Goal: Contribute content: Contribute content

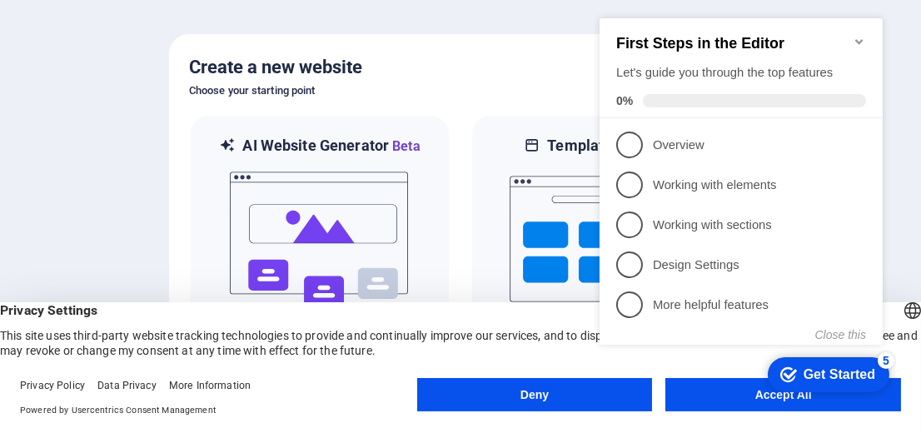
click at [772, 396] on div "checkmark Get Started 5 First Steps in the Editor Let's guide you through the t…" at bounding box center [743, 200] width 303 height 397
click at [735, 400] on appcues-checklist "Contextual help checklist present on screen" at bounding box center [744, 202] width 303 height 401
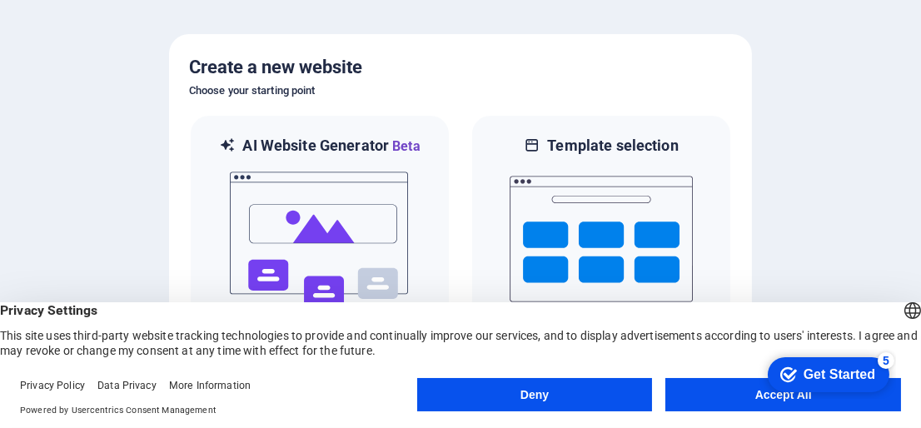
click at [724, 400] on button "Accept All" at bounding box center [783, 394] width 236 height 33
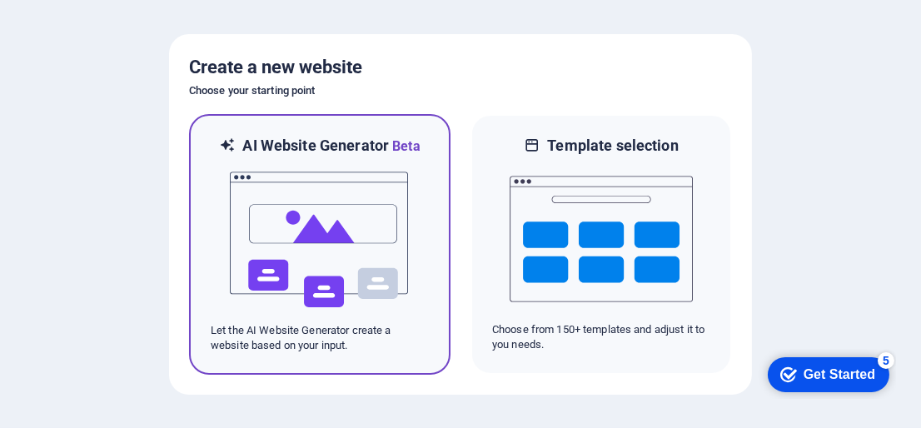
click at [329, 274] on img at bounding box center [319, 239] width 183 height 166
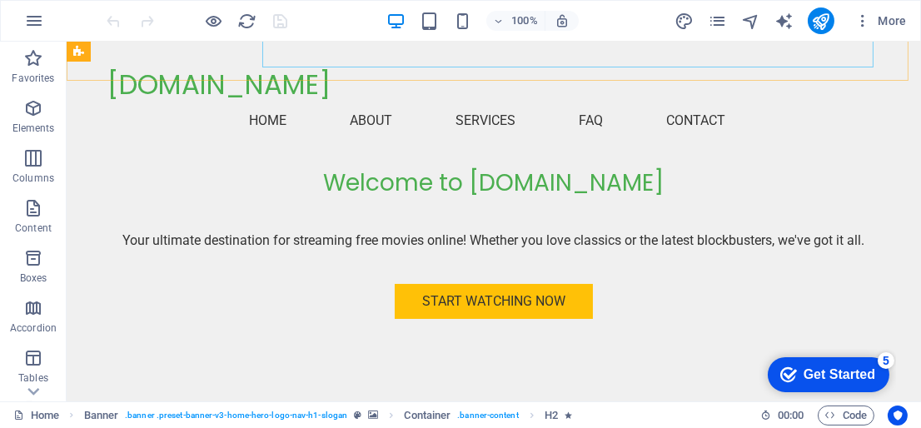
scroll to position [388, 0]
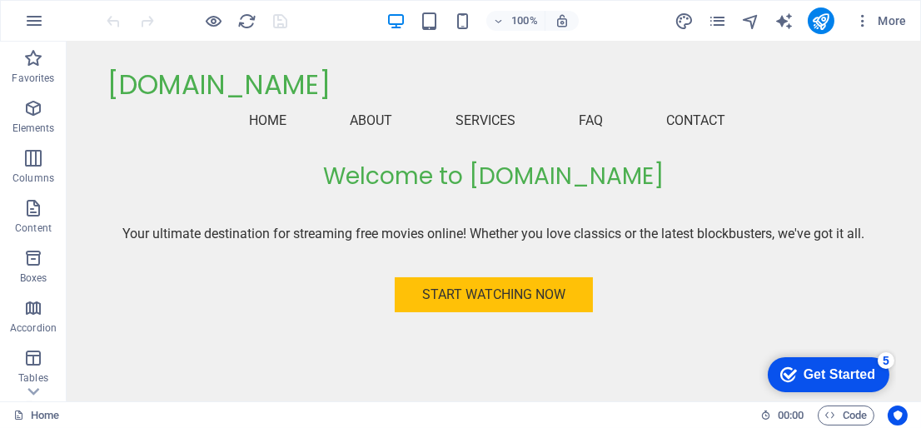
click at [851, 370] on div "Get Started" at bounding box center [838, 373] width 72 height 15
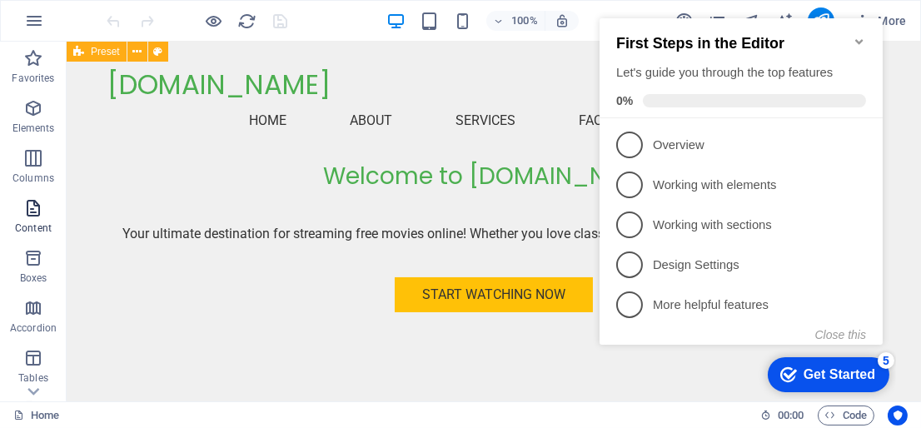
click at [0, 240] on html "[DOMAIN_NAME] Home Favorites Elements Columns Content Boxes Accordion Tables Fe…" at bounding box center [460, 214] width 921 height 428
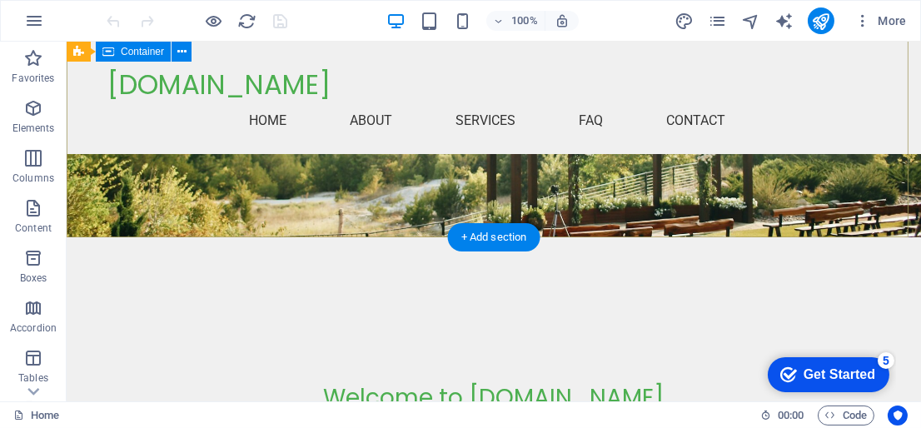
scroll to position [0, 0]
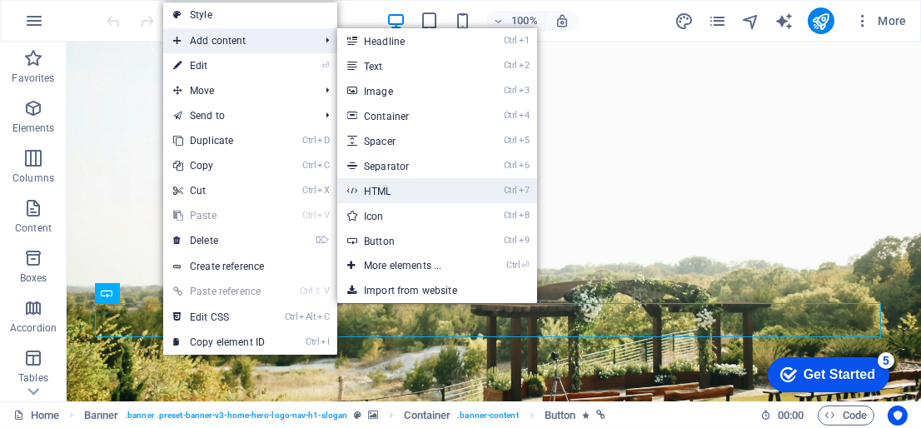
click at [427, 186] on link "Ctrl 7 HTML" at bounding box center [405, 190] width 137 height 25
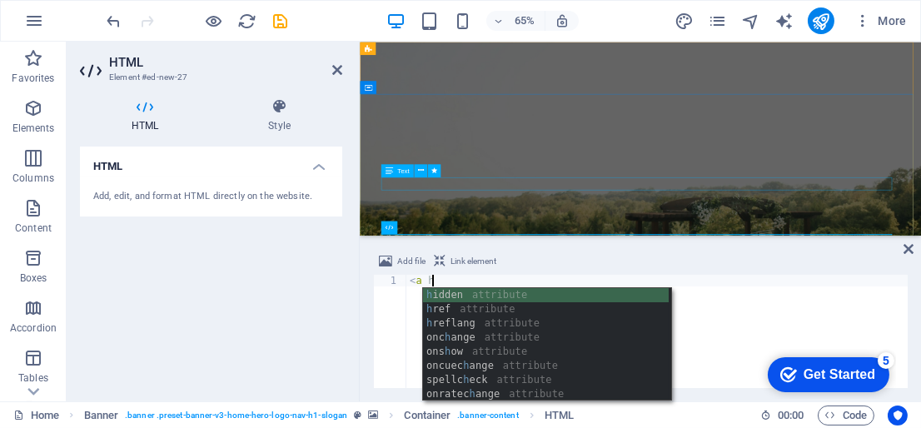
scroll to position [0, 1]
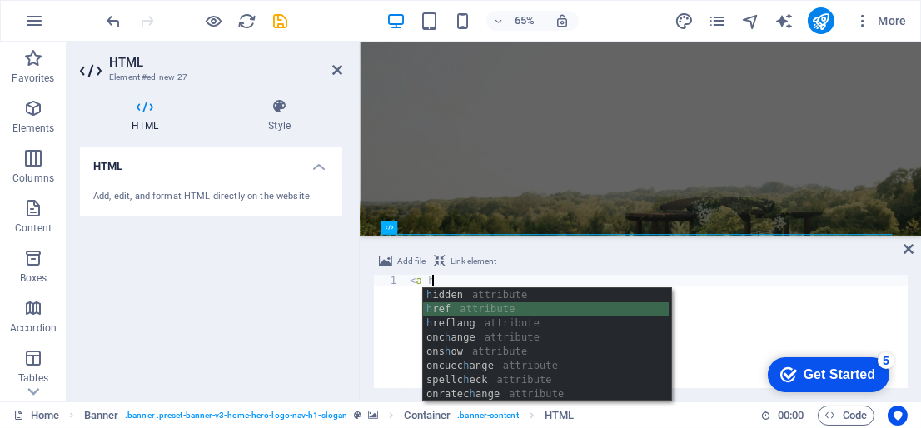
click at [464, 304] on div "h idden attribute h ref attribute h reflang attribute onc h ange attribute ons …" at bounding box center [546, 358] width 246 height 141
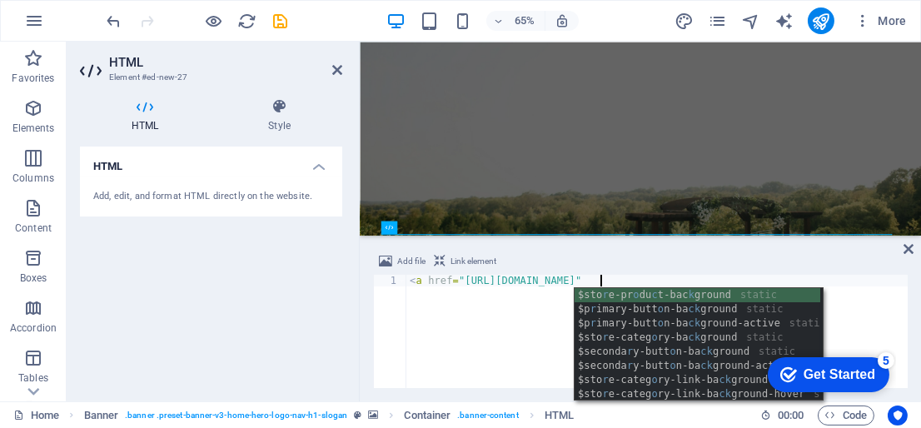
scroll to position [0, 16]
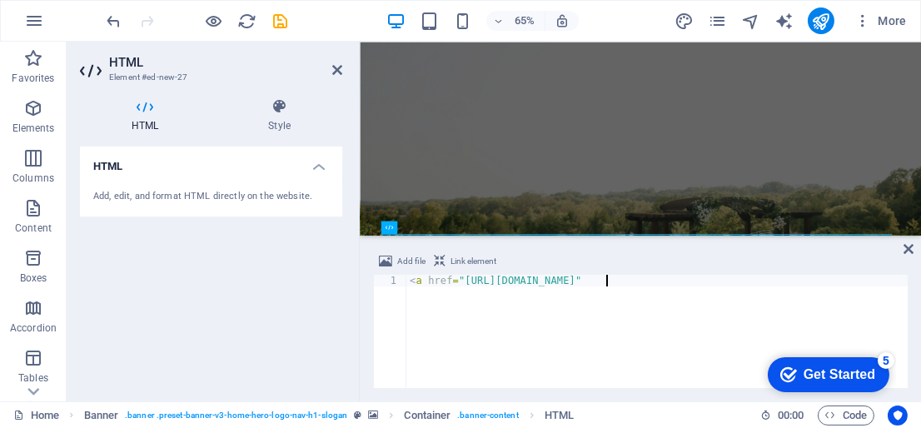
type textarea "<a href="[URL][DOMAIN_NAME]""
click at [832, 372] on div "Get Started" at bounding box center [838, 373] width 72 height 15
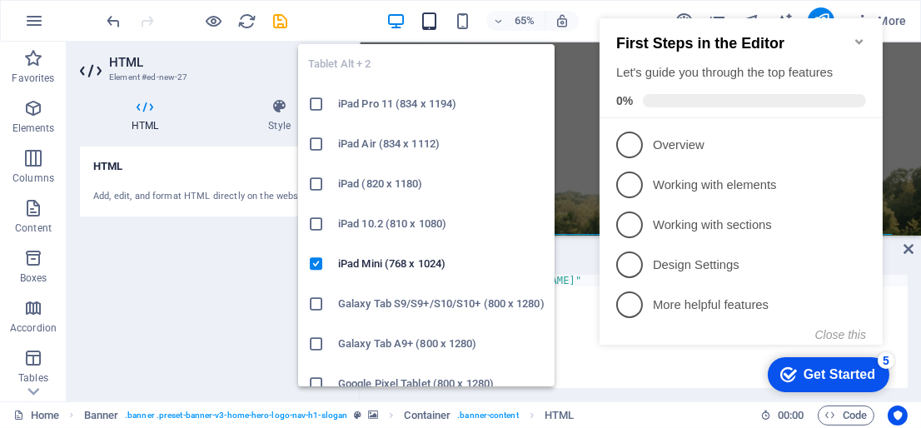
click at [436, 24] on icon "button" at bounding box center [428, 21] width 19 height 19
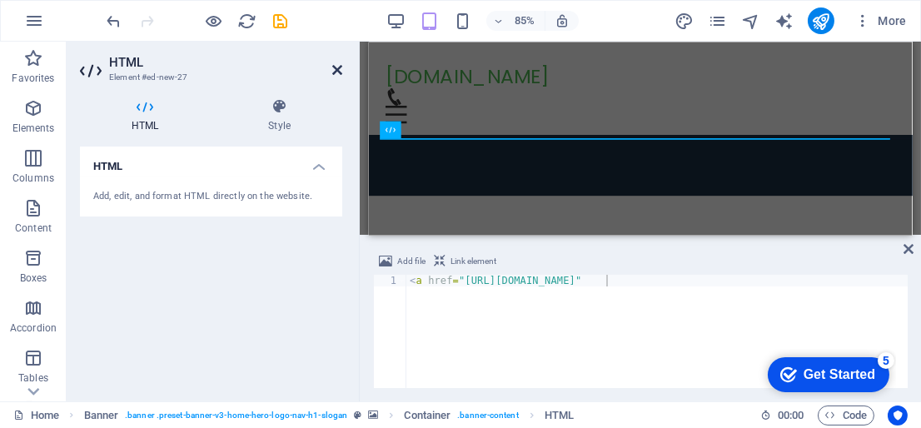
click at [340, 64] on icon at bounding box center [337, 69] width 10 height 13
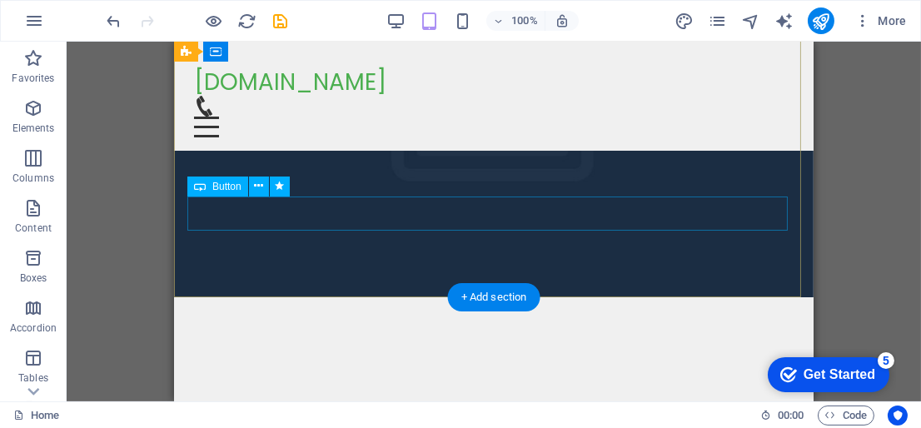
scroll to position [90, 0]
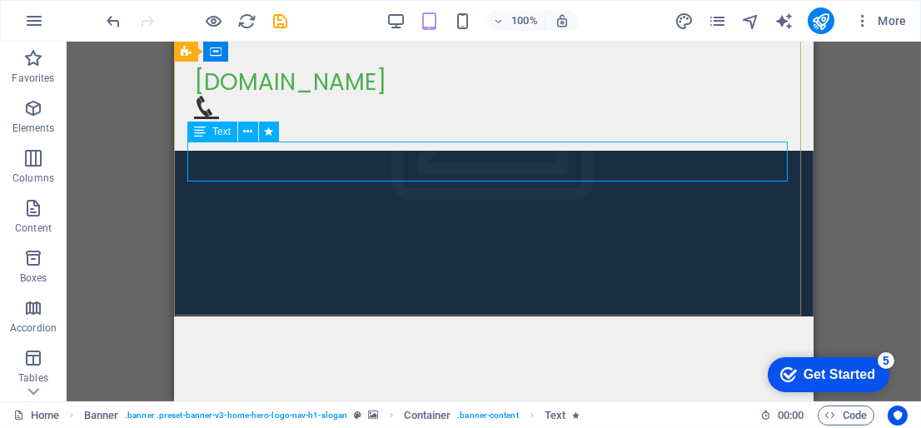
click at [212, 136] on span "Text" at bounding box center [221, 132] width 18 height 10
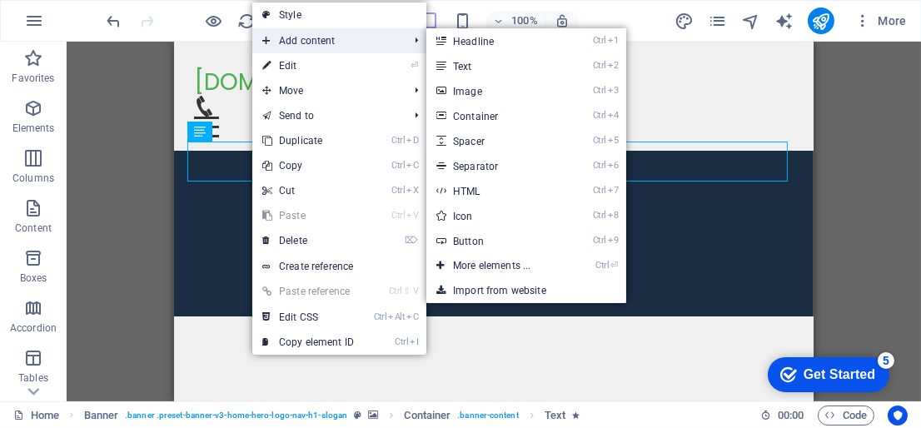
click at [344, 39] on span "Add content" at bounding box center [326, 40] width 149 height 25
click at [455, 60] on link "Ctrl 2 Text" at bounding box center [494, 65] width 137 height 25
